Goal: Information Seeking & Learning: Learn about a topic

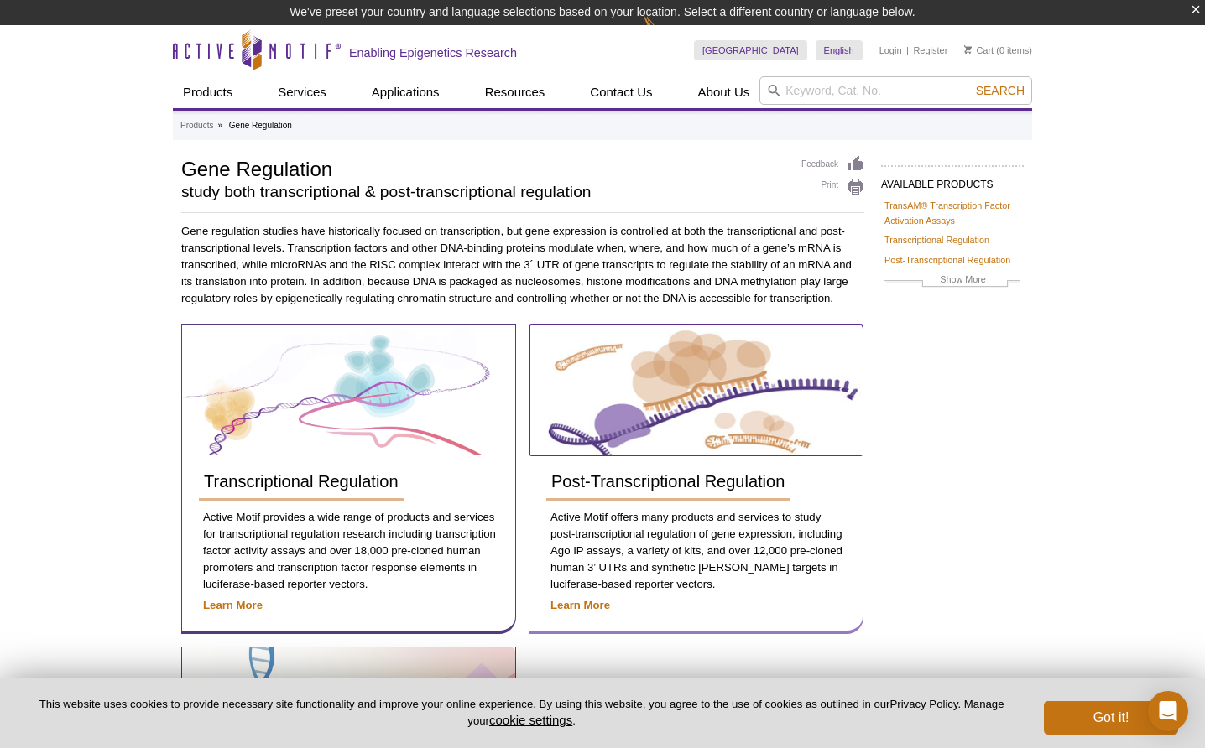
click at [682, 409] on img at bounding box center [696, 390] width 332 height 129
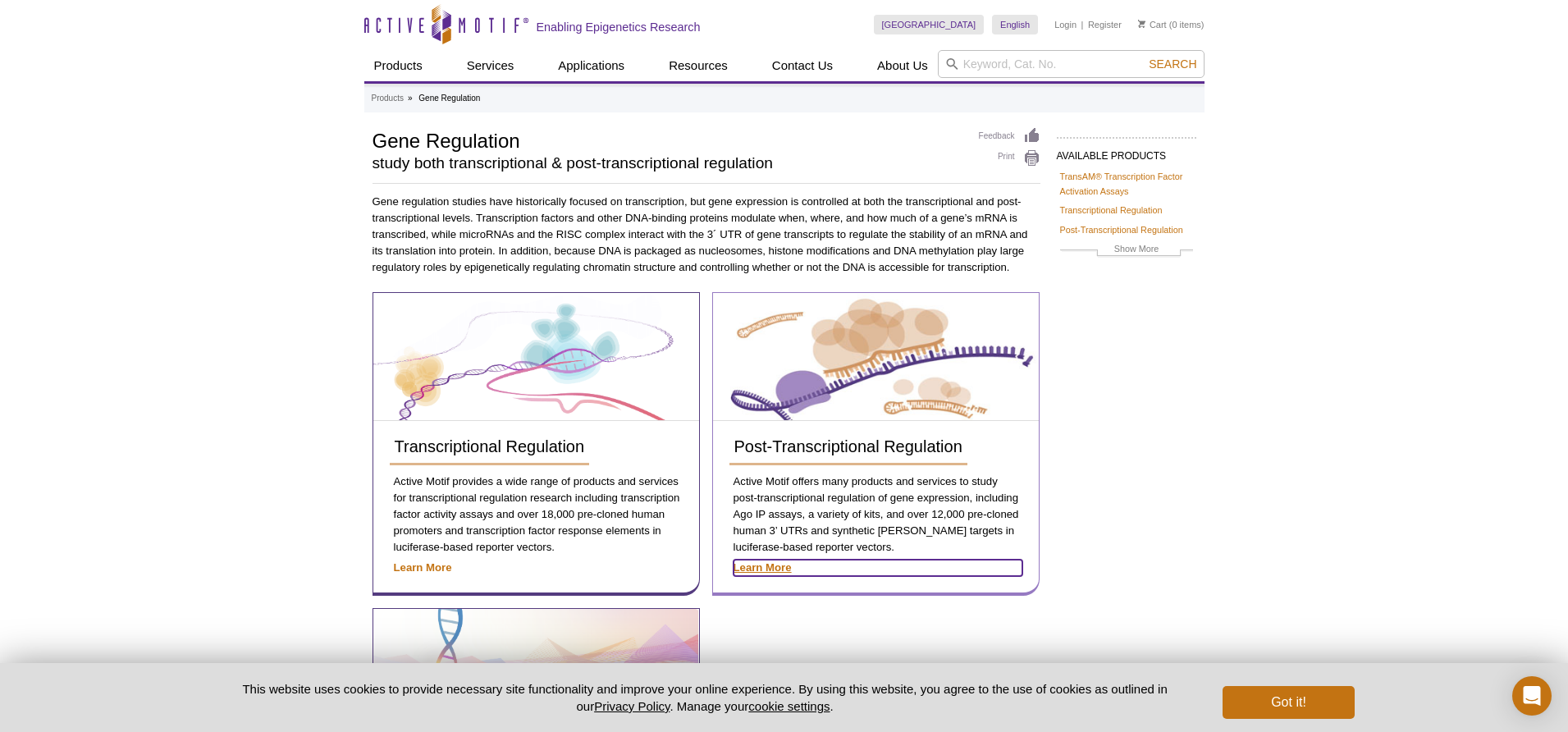
click at [770, 569] on strong "Learn More" at bounding box center [763, 568] width 59 height 13
